Goal: Task Accomplishment & Management: Use online tool/utility

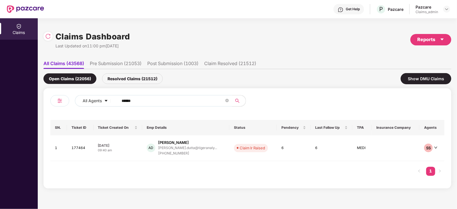
click at [165, 99] on input "******" at bounding box center [173, 101] width 103 height 9
paste input "text"
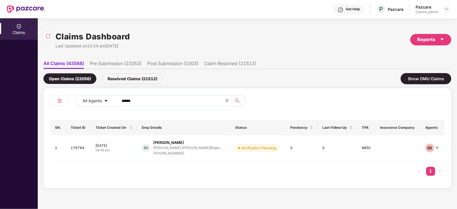
type input "******"
click at [186, 149] on div "[PERSON_NAME].[PERSON_NAME]@tiger..." at bounding box center [188, 148] width 70 height 4
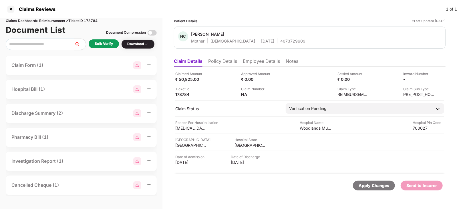
click at [106, 45] on div "Bulk Verify" at bounding box center [104, 43] width 18 height 5
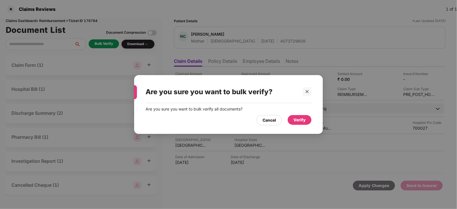
click at [302, 124] on div "Verify" at bounding box center [300, 120] width 24 height 10
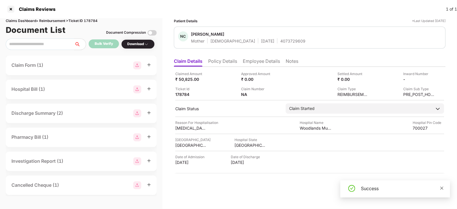
click at [442, 189] on icon "close" at bounding box center [442, 189] width 4 height 4
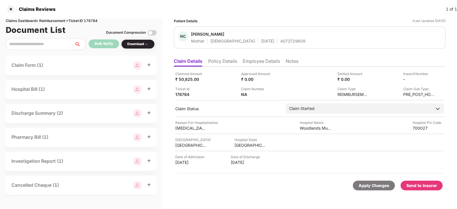
click at [431, 186] on div "Send to Insurer" at bounding box center [422, 186] width 31 height 6
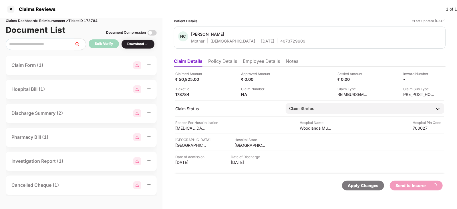
click at [256, 59] on li "Employee Details" at bounding box center [261, 62] width 37 height 8
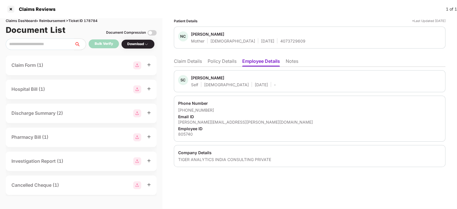
click at [197, 78] on div "[PERSON_NAME]" at bounding box center [207, 77] width 33 height 5
copy div "[PERSON_NAME]"
click at [193, 64] on li "Claim Details" at bounding box center [188, 62] width 28 height 8
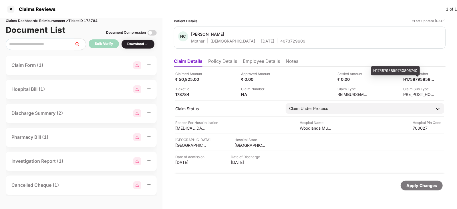
click at [412, 70] on div "H1758795859750805740" at bounding box center [395, 70] width 49 height 9
copy div "H1758795859750805740"
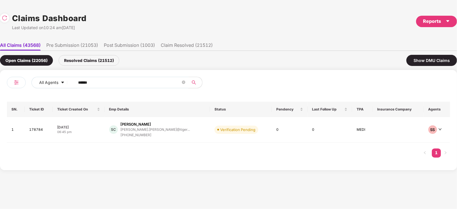
click at [149, 84] on input "******" at bounding box center [129, 82] width 103 height 9
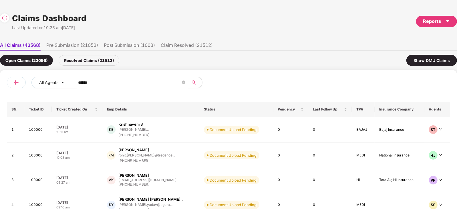
paste input "text"
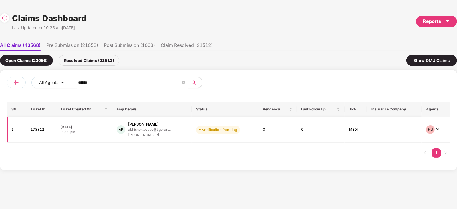
type input "******"
click at [159, 123] on div "[PERSON_NAME]" at bounding box center [143, 124] width 31 height 5
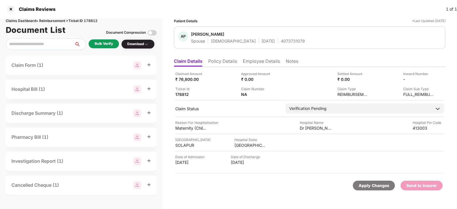
click at [102, 41] on div "Bulk Verify" at bounding box center [104, 43] width 18 height 5
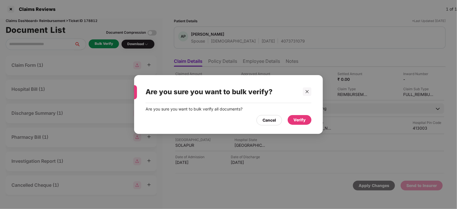
click at [302, 116] on div "Verify" at bounding box center [300, 120] width 24 height 10
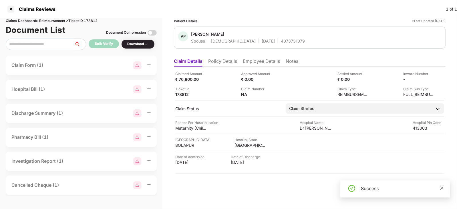
click at [441, 189] on icon "close" at bounding box center [442, 189] width 4 height 4
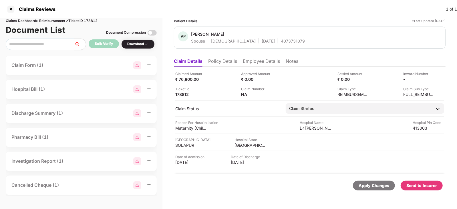
click at [439, 188] on div "Send to Insurer" at bounding box center [422, 186] width 42 height 10
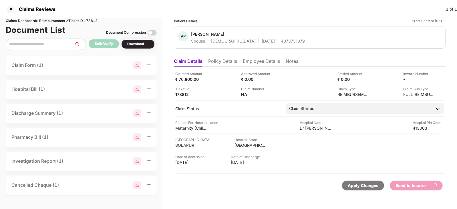
click at [261, 62] on li "Employee Details" at bounding box center [261, 62] width 37 height 8
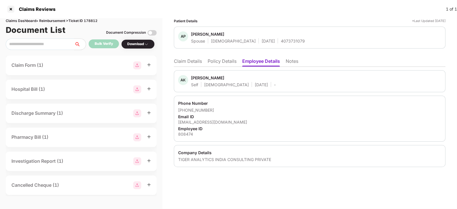
click at [195, 78] on div "[PERSON_NAME]" at bounding box center [207, 77] width 33 height 5
copy div "Abhishek"
click at [194, 60] on li "Claim Details" at bounding box center [188, 62] width 28 height 8
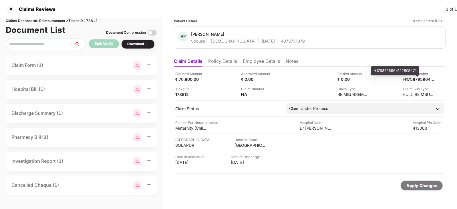
click at [404, 68] on div "H1758795964142808474" at bounding box center [395, 70] width 48 height 9
copy div "H1758795964142808474"
